Goal: Navigation & Orientation: Go to known website

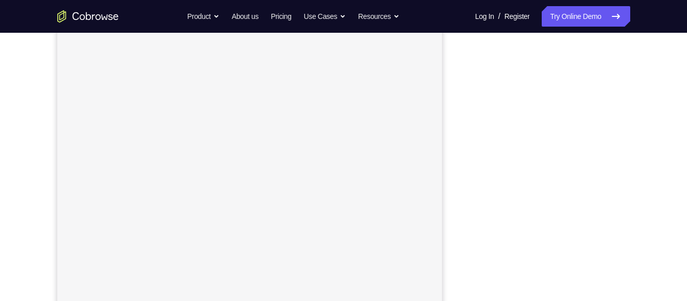
scroll to position [169, 0]
